Goal: Complete application form

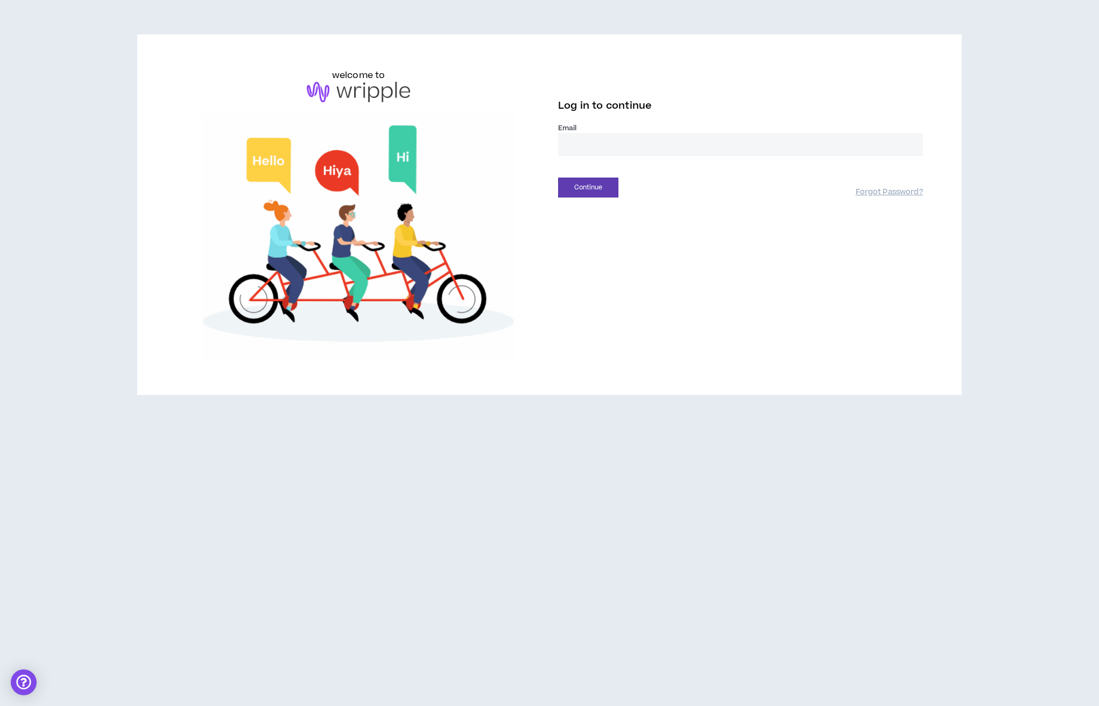
click at [635, 152] on input "email" at bounding box center [740, 144] width 365 height 23
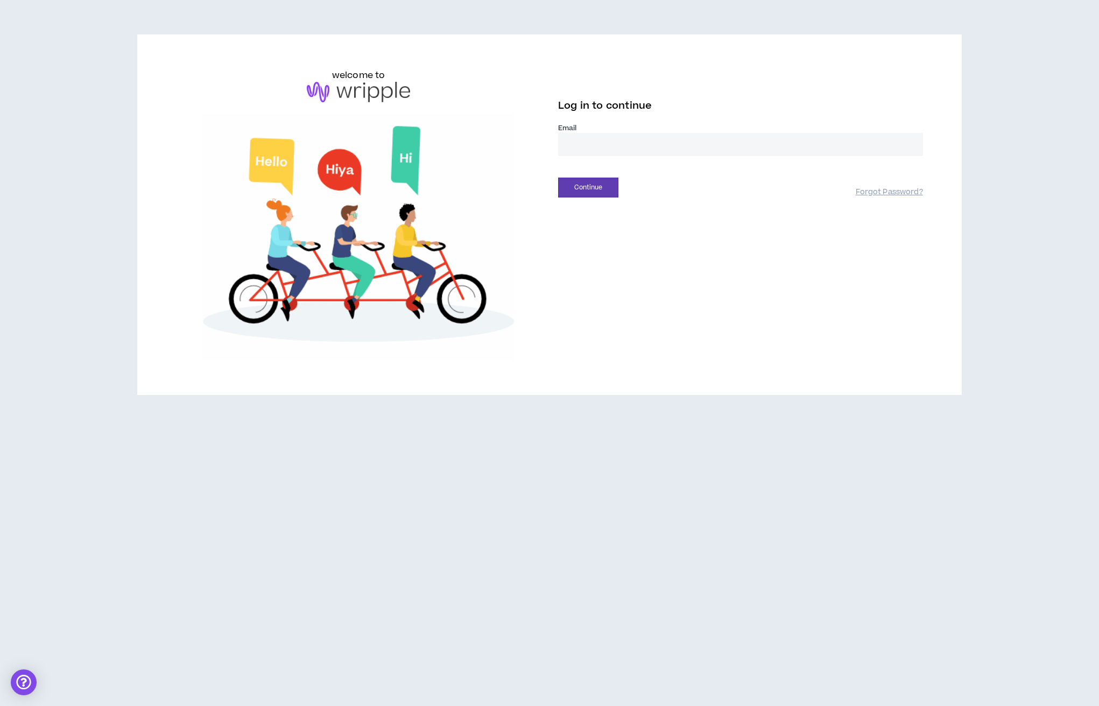
type input "**********"
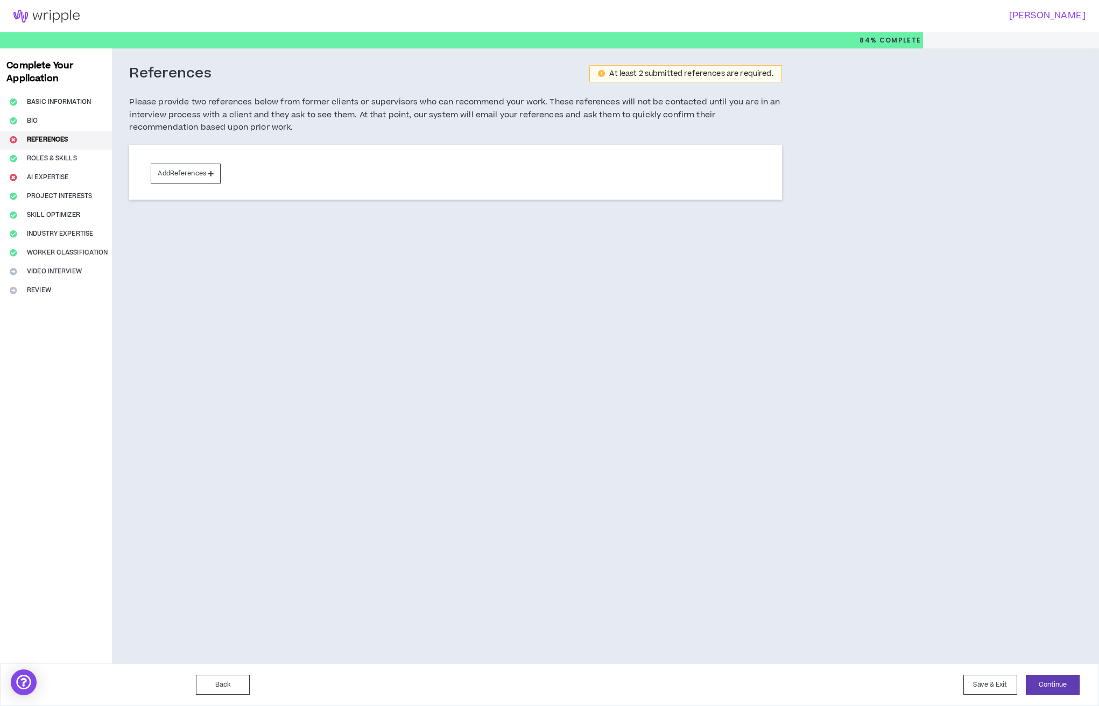
click at [827, 61] on div "References At least 2 submitted references are required. Please provide two ref…" at bounding box center [524, 355] width 824 height 615
